Goal: Entertainment & Leisure: Consume media (video, audio)

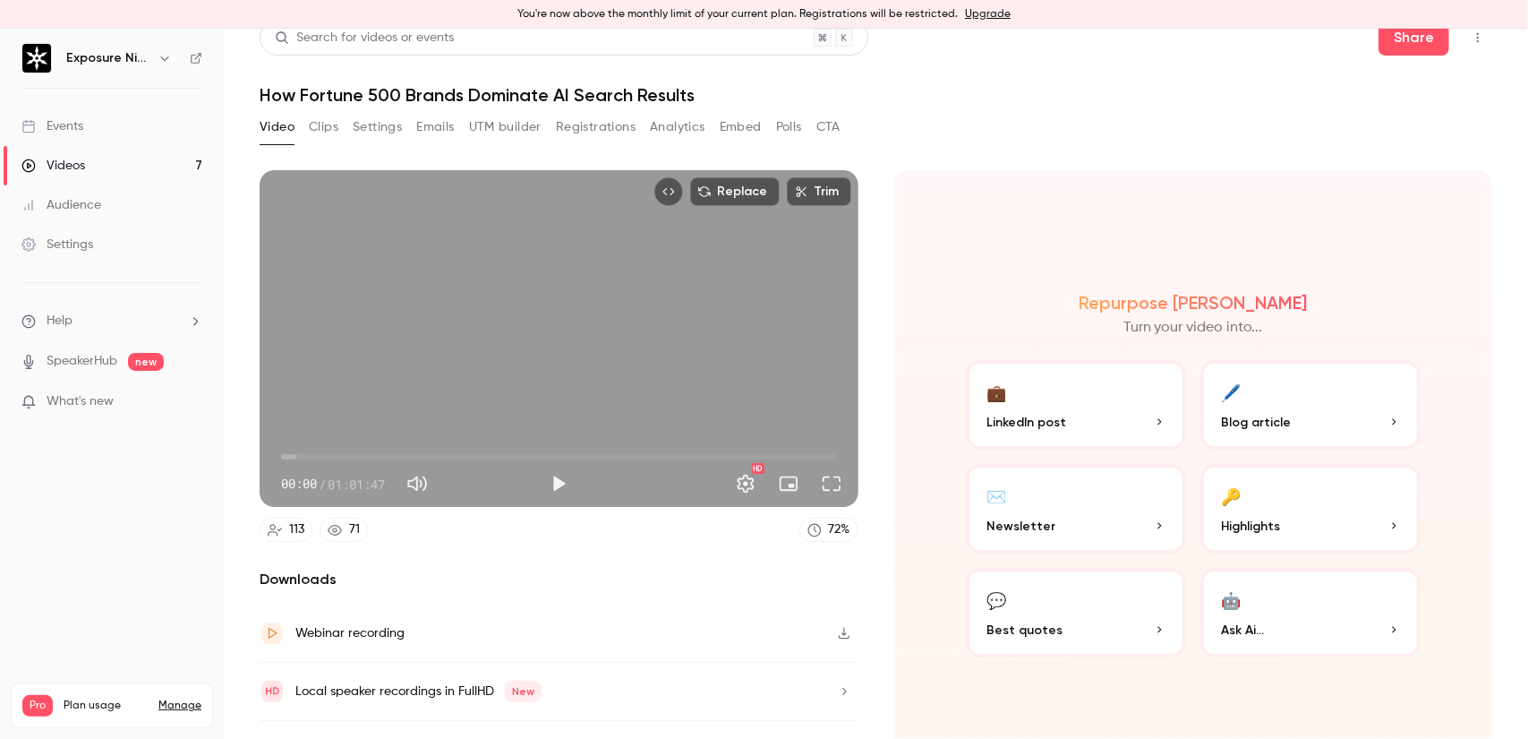
scroll to position [54, 0]
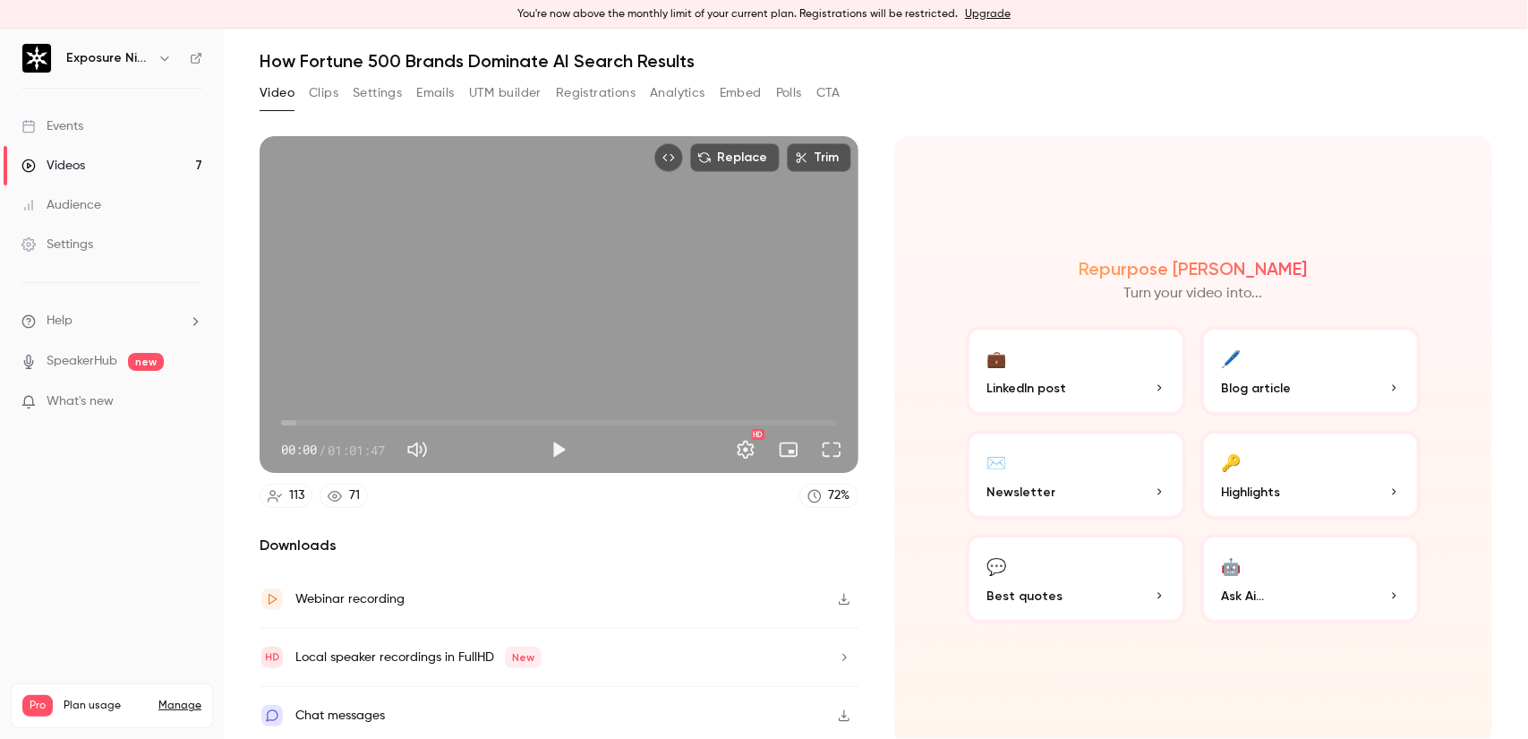
click at [832, 604] on button "button" at bounding box center [844, 599] width 29 height 29
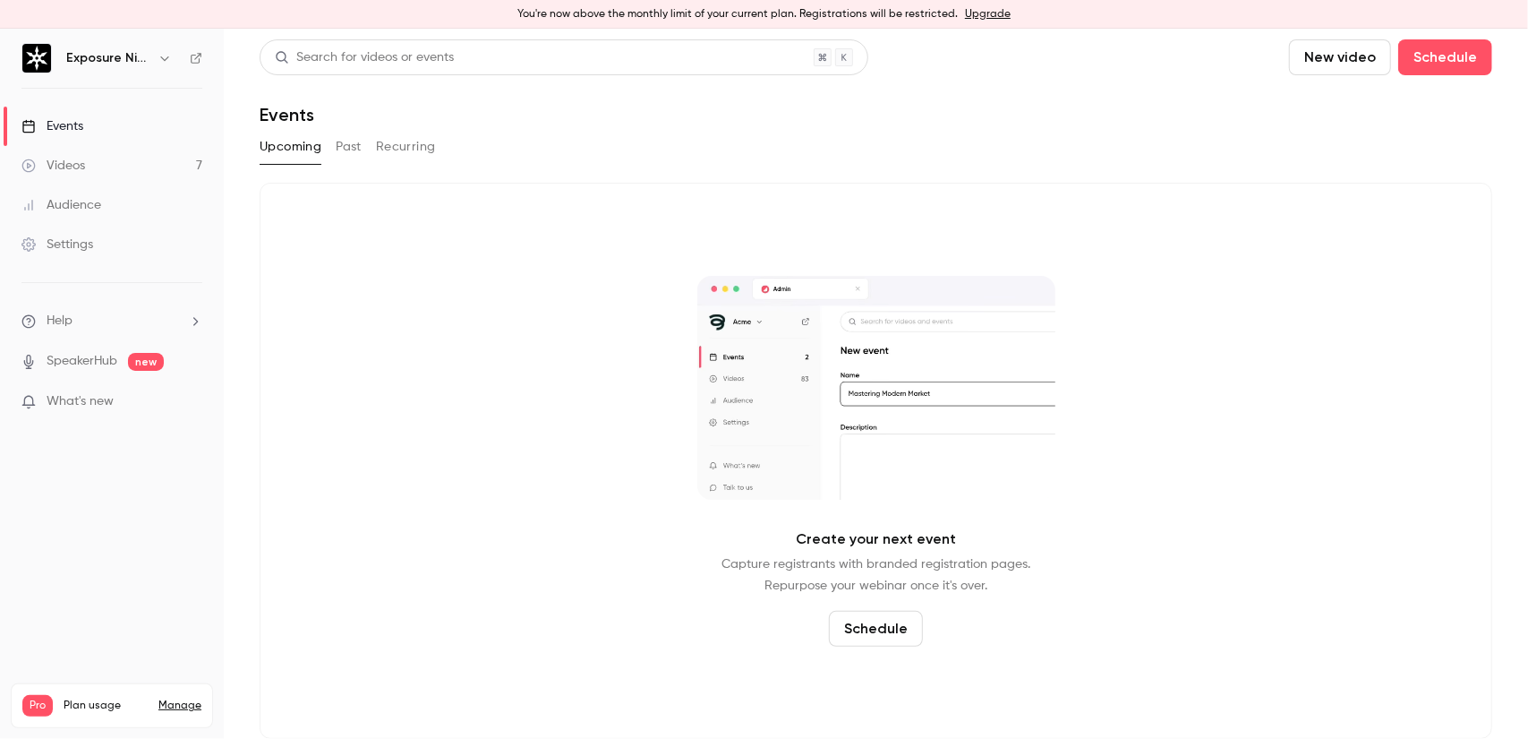
click at [147, 165] on link "Videos 7" at bounding box center [112, 165] width 224 height 39
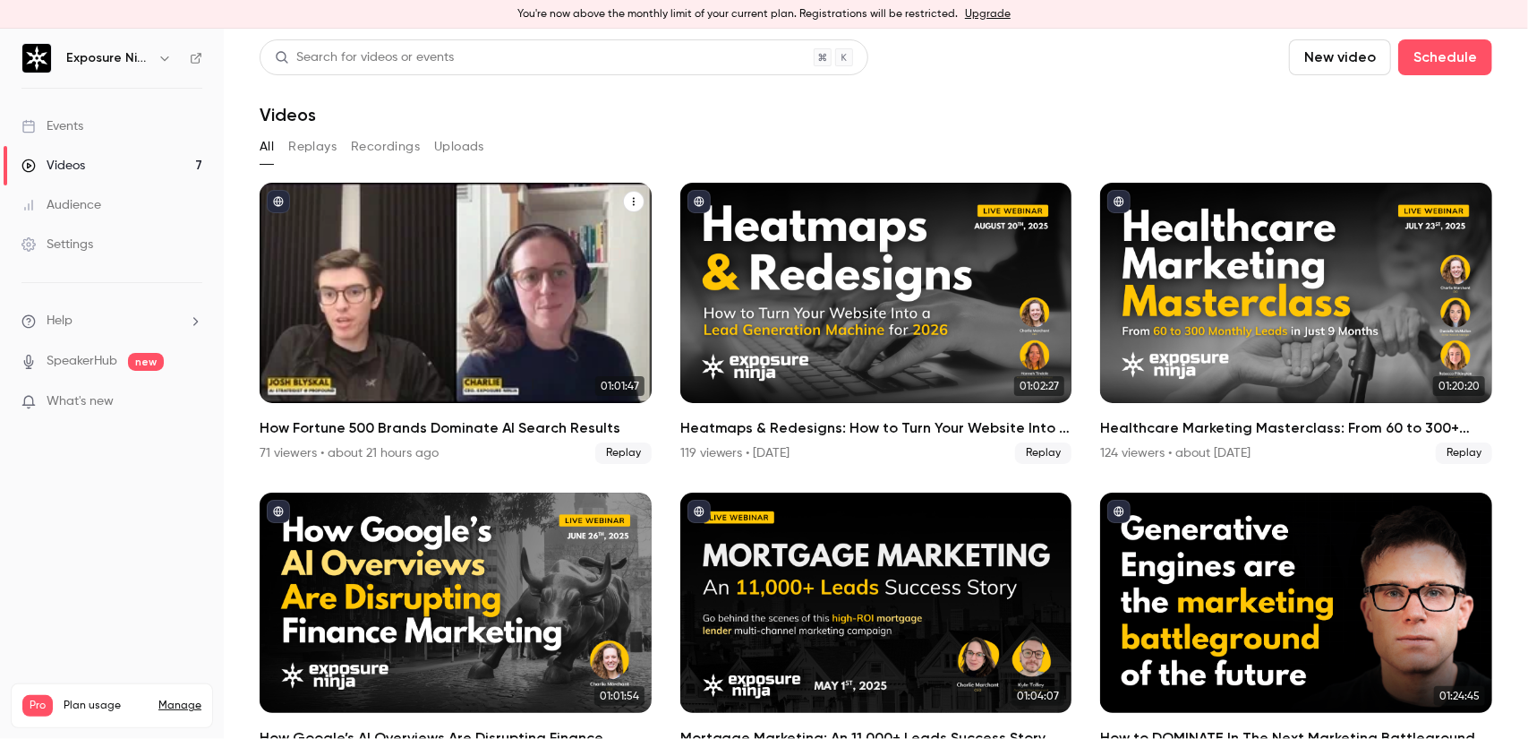
click at [532, 281] on div "How Fortune 500 Brands Dominate AI Search Results" at bounding box center [456, 293] width 392 height 220
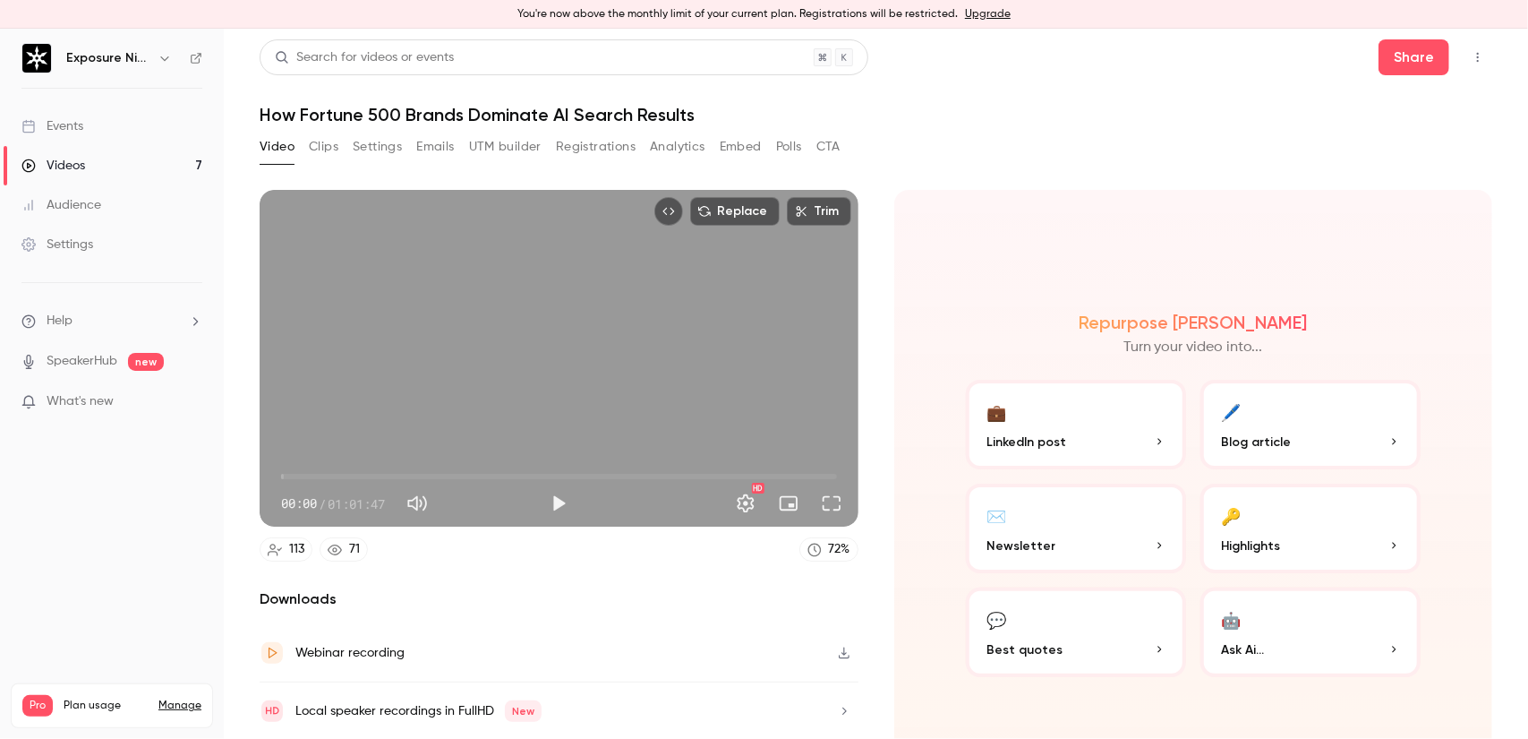
click at [420, 502] on button "Mute" at bounding box center [417, 503] width 36 height 36
type input "*"
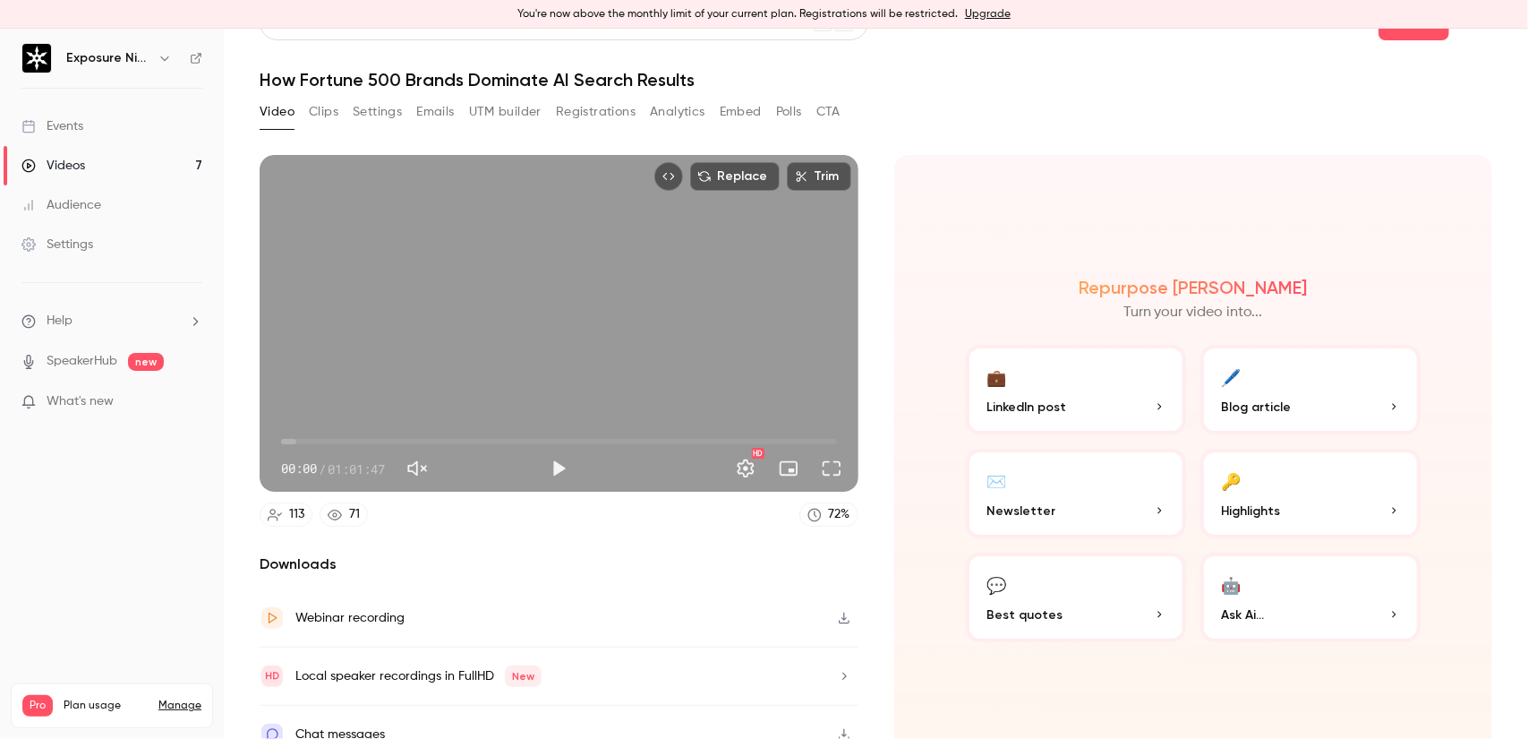
scroll to position [54, 0]
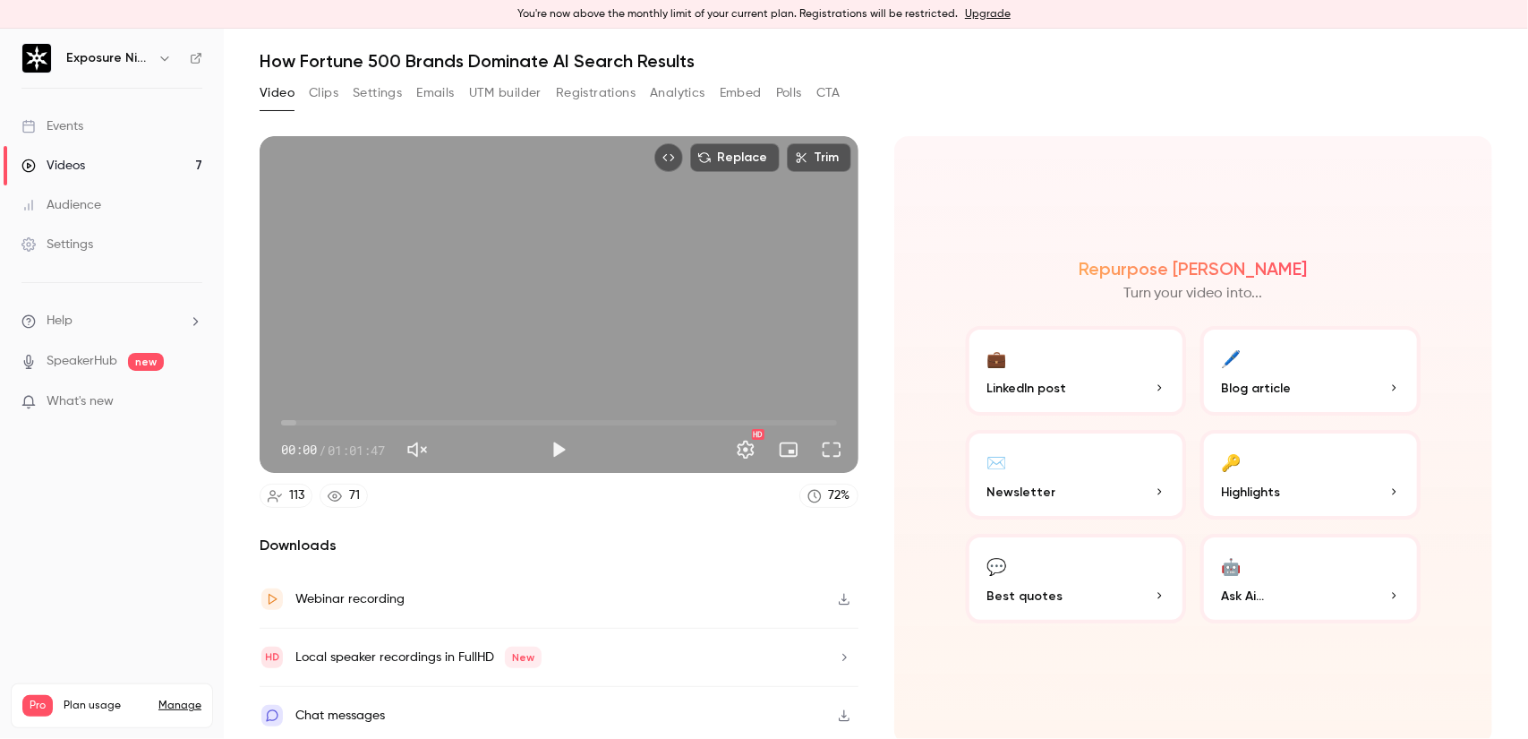
click at [839, 711] on icon "button" at bounding box center [844, 716] width 11 height 12
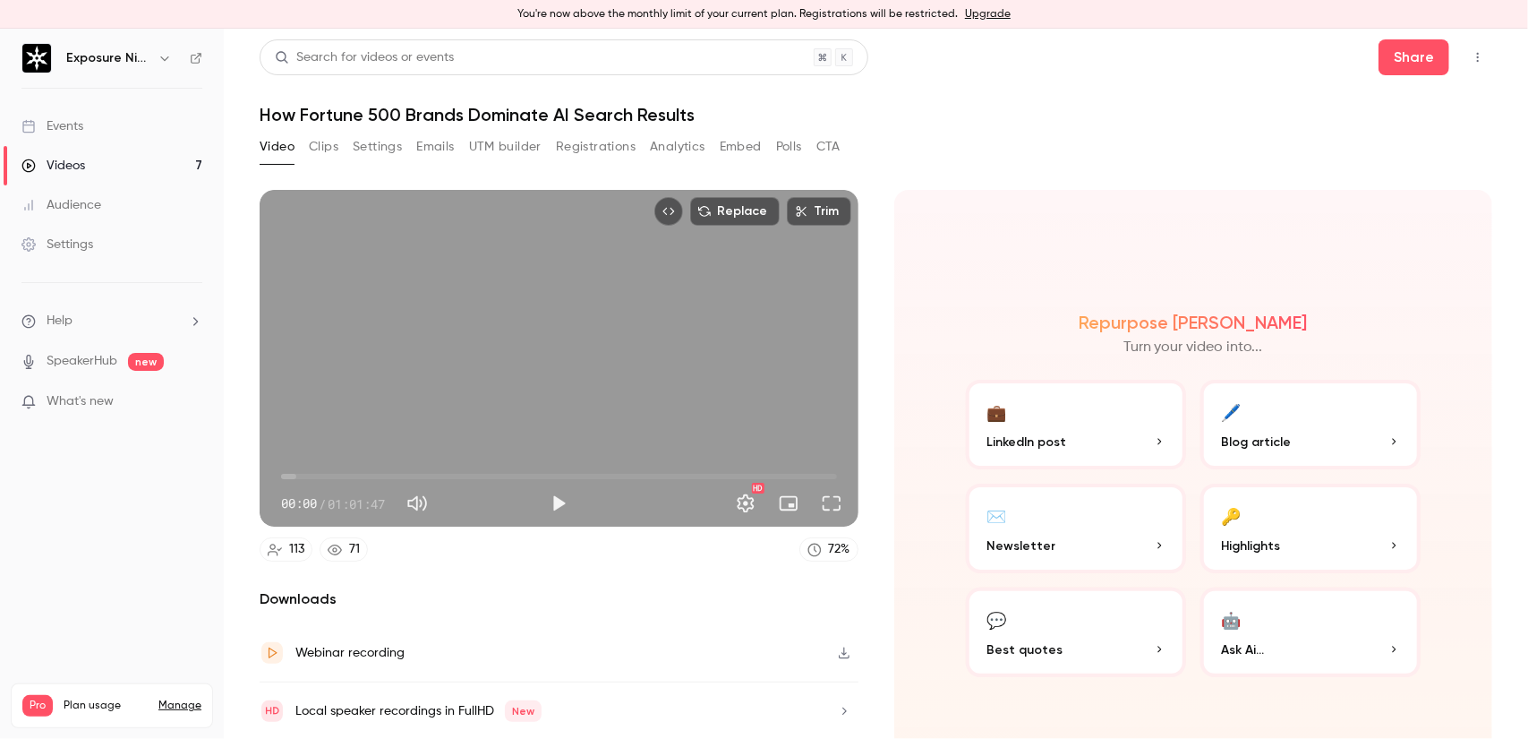
scroll to position [54, 0]
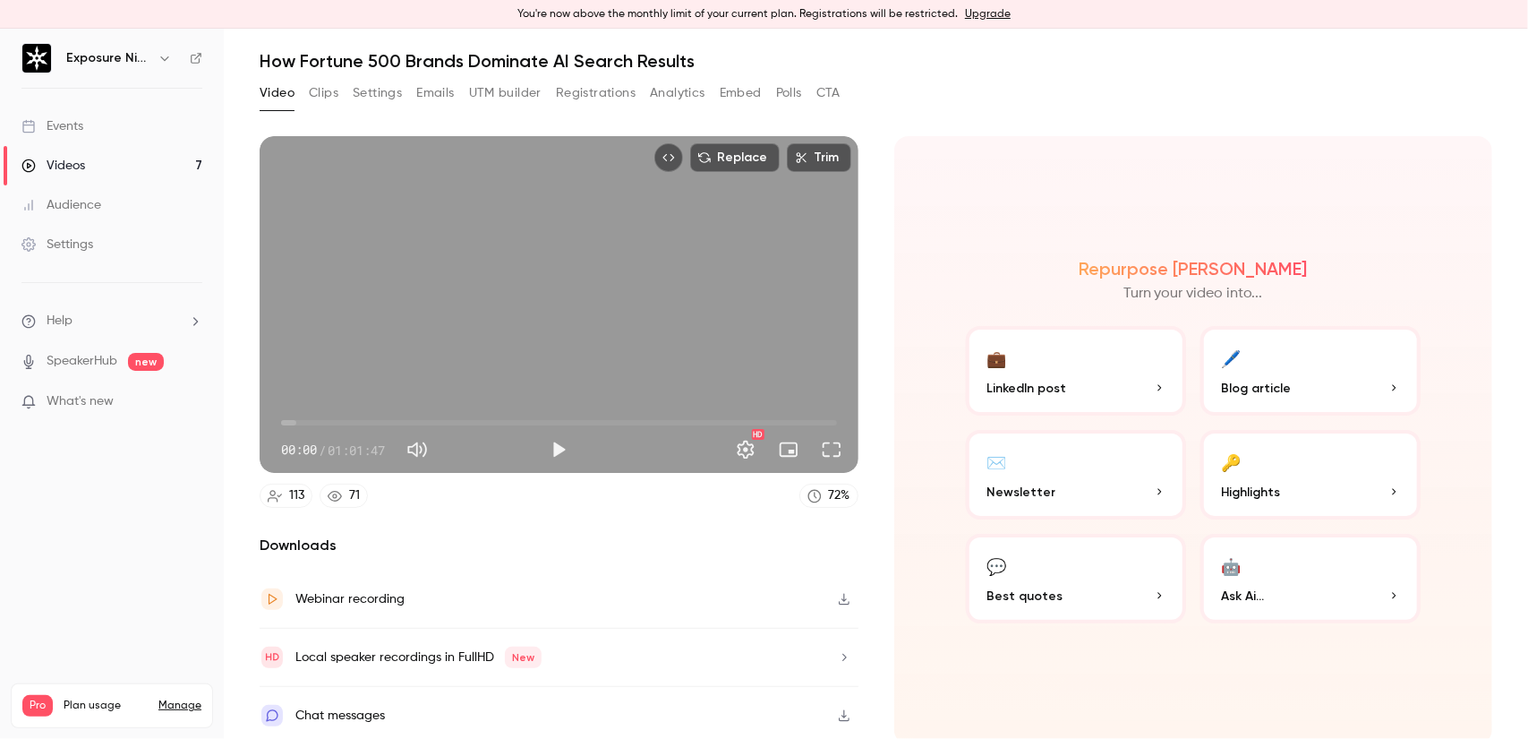
click at [900, 81] on div "Video Clips Settings Emails UTM builder Registrations Analytics Embed Polls CTA" at bounding box center [876, 97] width 1233 height 36
